Goal: Task Accomplishment & Management: Use online tool/utility

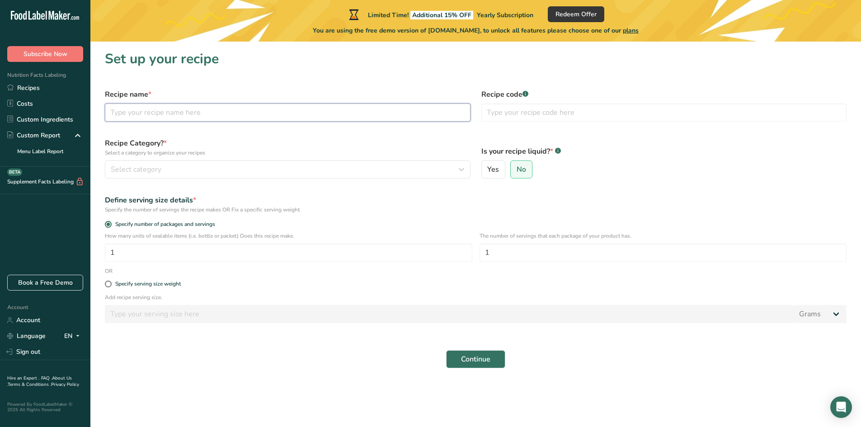
click at [157, 112] on input "text" at bounding box center [287, 112] width 365 height 18
type input "Ham & Scallop Potatoes"
click at [136, 168] on span "Select category" at bounding box center [136, 169] width 51 height 11
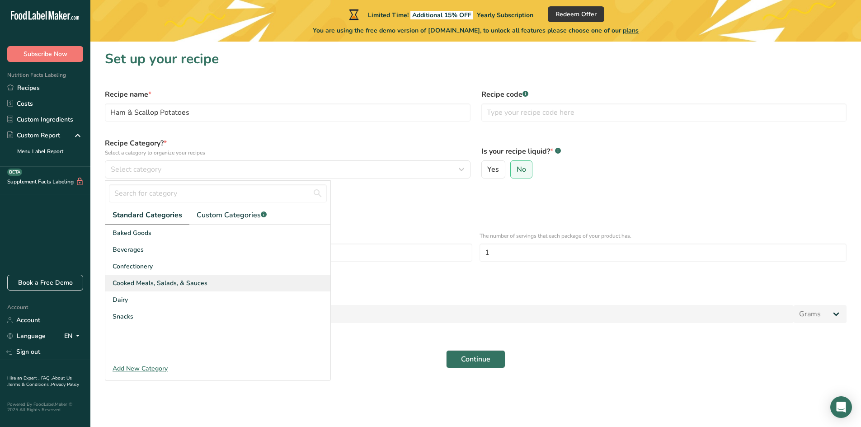
click at [146, 280] on span "Cooked Meals, Salads, & Sauces" at bounding box center [159, 282] width 95 height 9
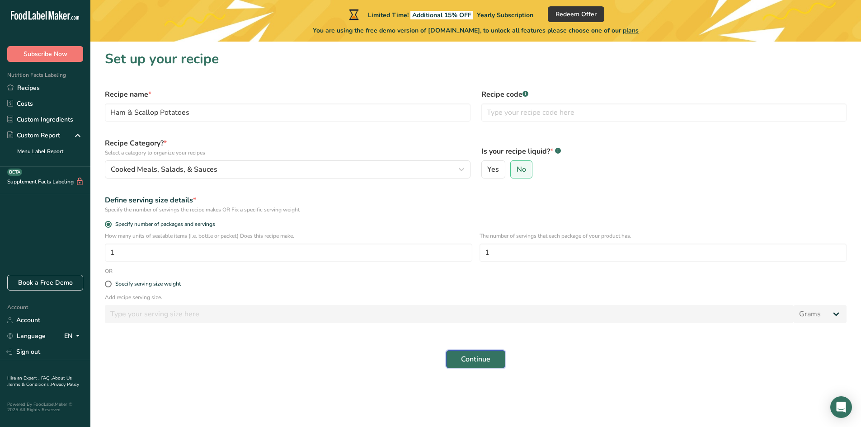
click at [470, 360] on span "Continue" at bounding box center [475, 359] width 29 height 11
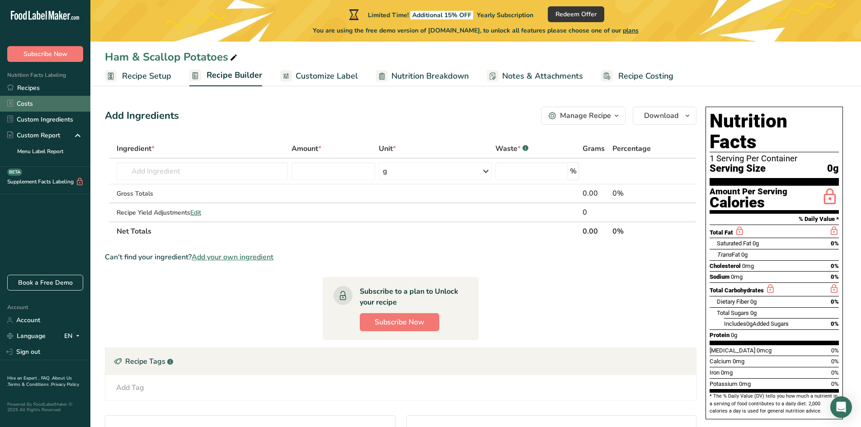
click at [25, 104] on link "Costs" at bounding box center [45, 104] width 90 height 16
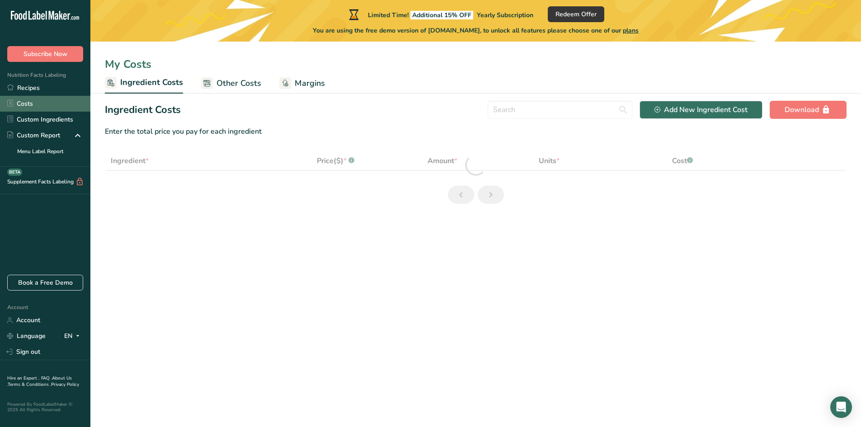
select select "1"
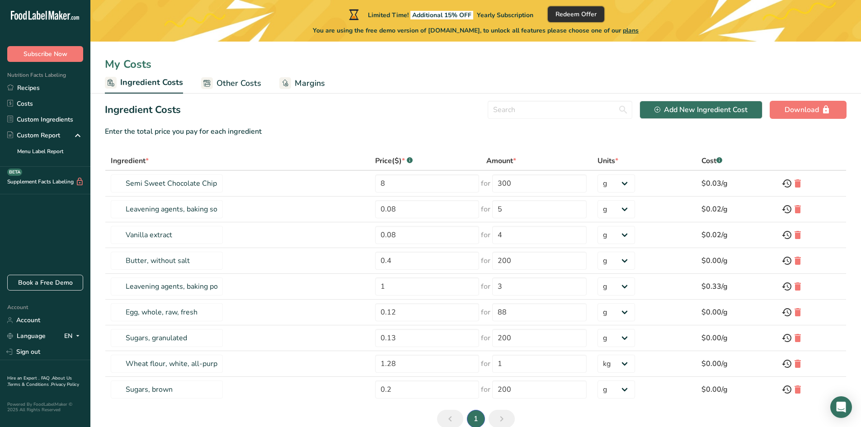
click at [571, 16] on span "Redeem Offer" at bounding box center [575, 13] width 41 height 9
